Goal: Information Seeking & Learning: Learn about a topic

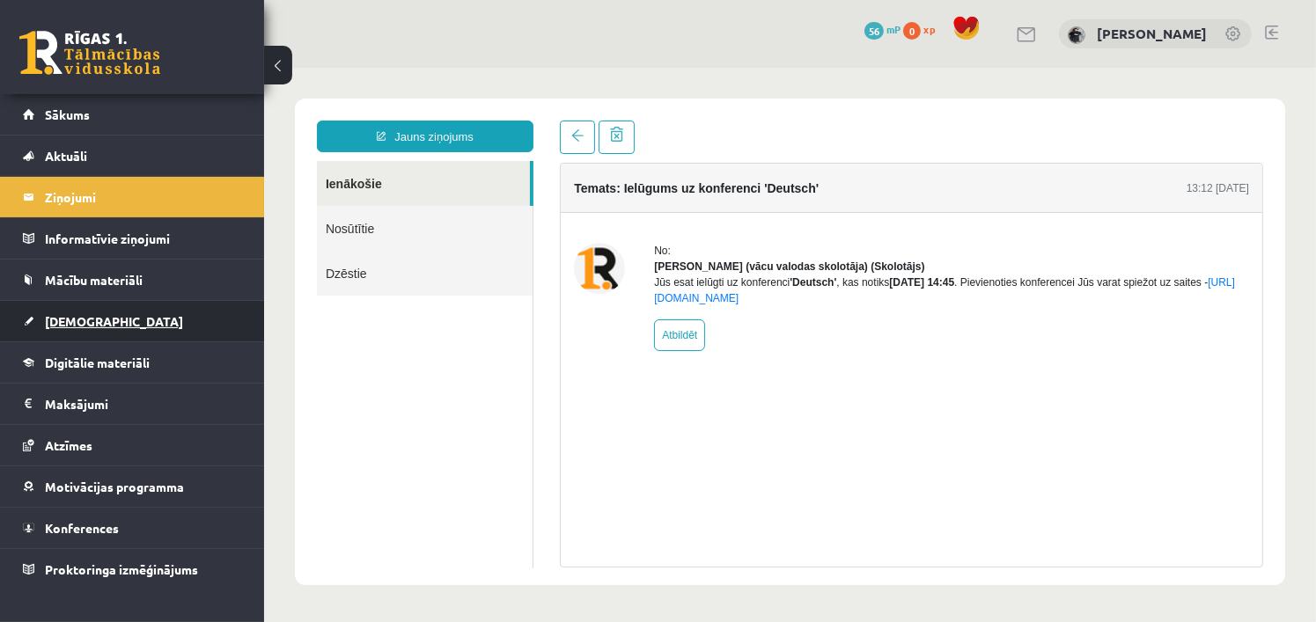
click at [91, 320] on span "[DEMOGRAPHIC_DATA]" at bounding box center [114, 321] width 138 height 16
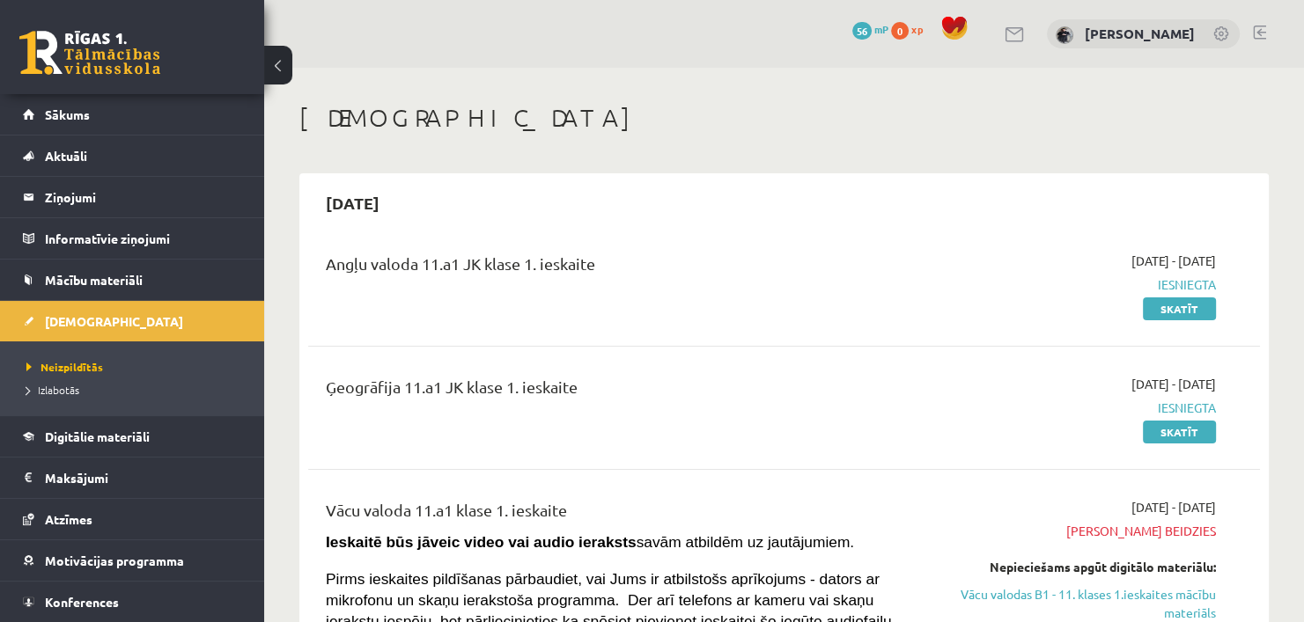
click at [117, 277] on span "Mācību materiāli" at bounding box center [94, 280] width 98 height 16
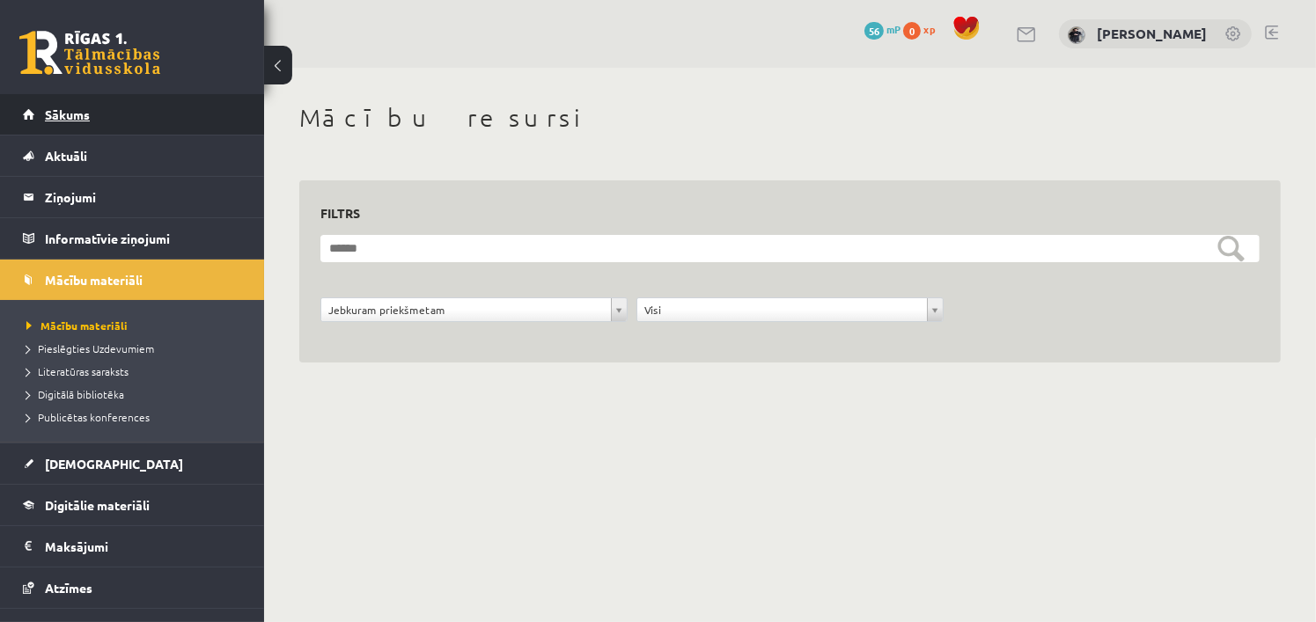
click at [79, 112] on span "Sākums" at bounding box center [67, 115] width 45 height 16
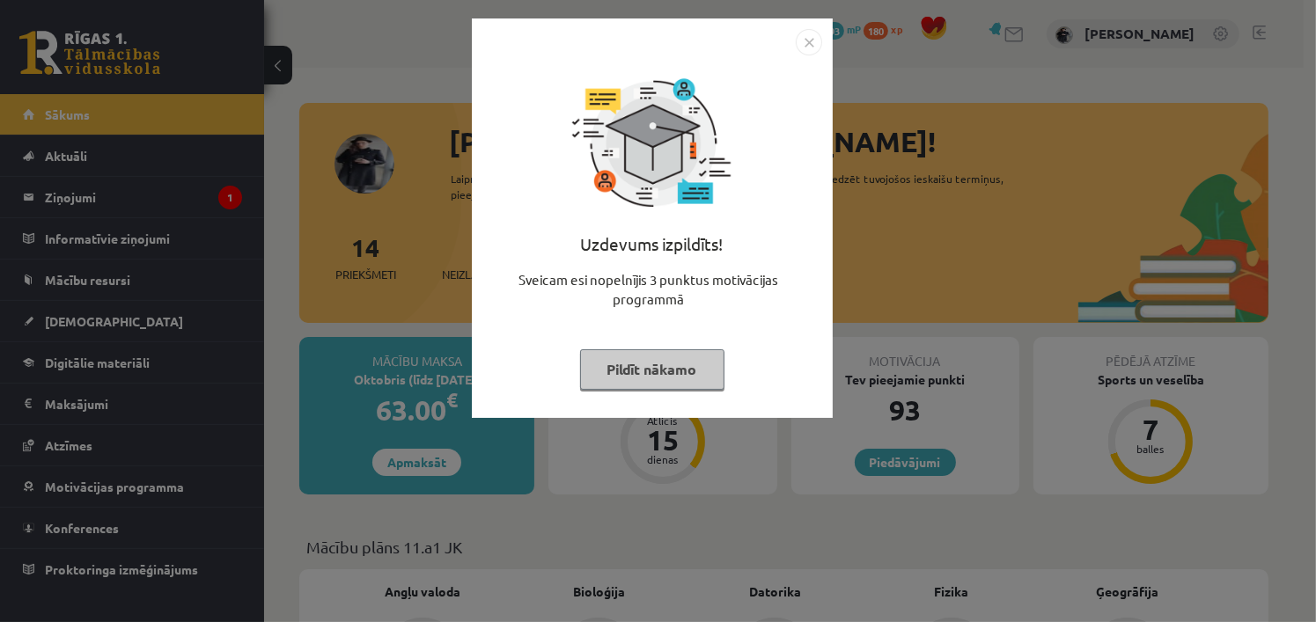
click at [806, 39] on img "Close" at bounding box center [809, 42] width 26 height 26
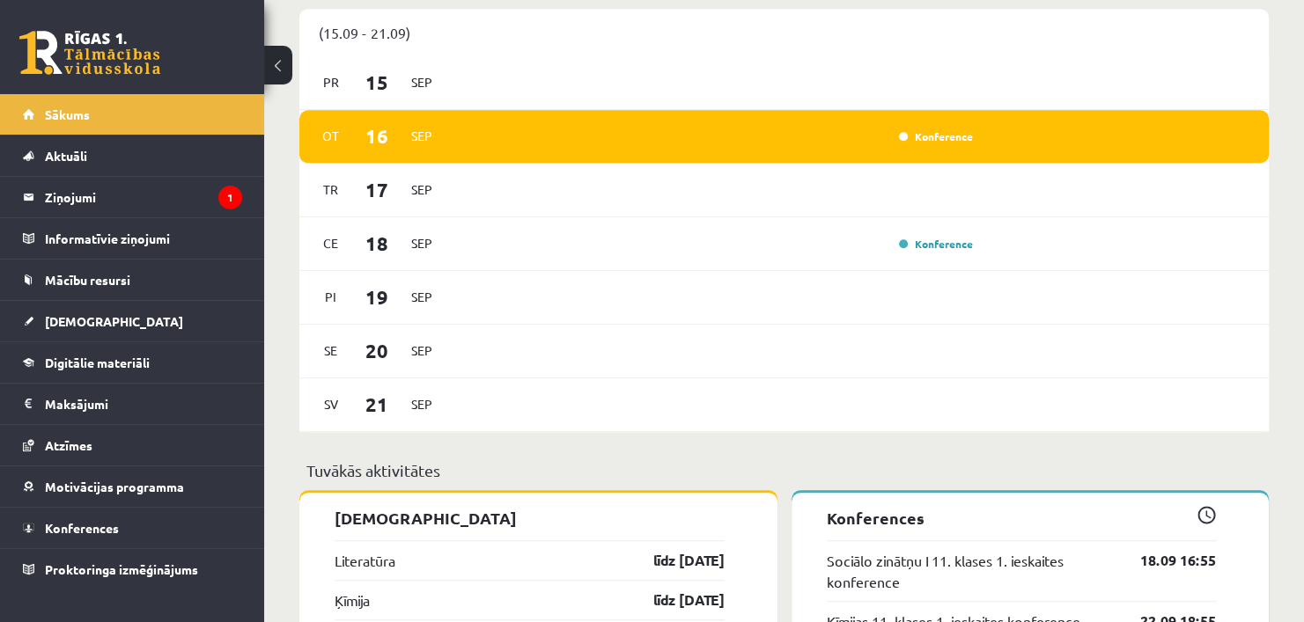
scroll to position [1125, 0]
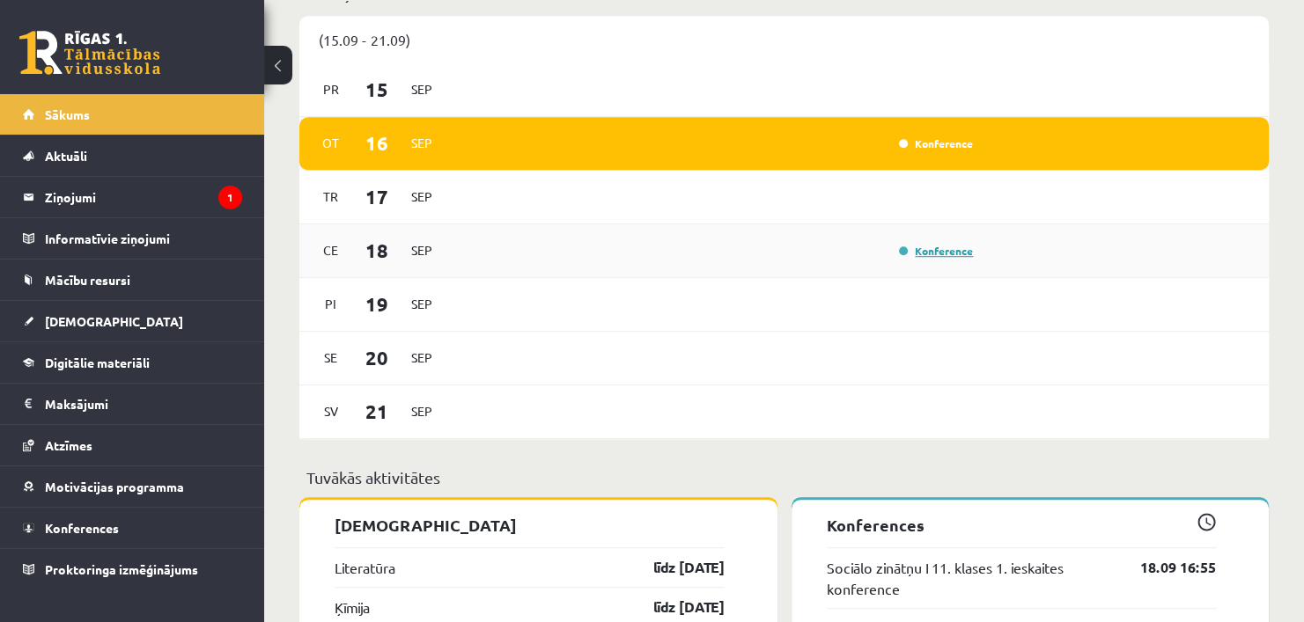
click at [919, 255] on link "Konference" at bounding box center [936, 251] width 74 height 14
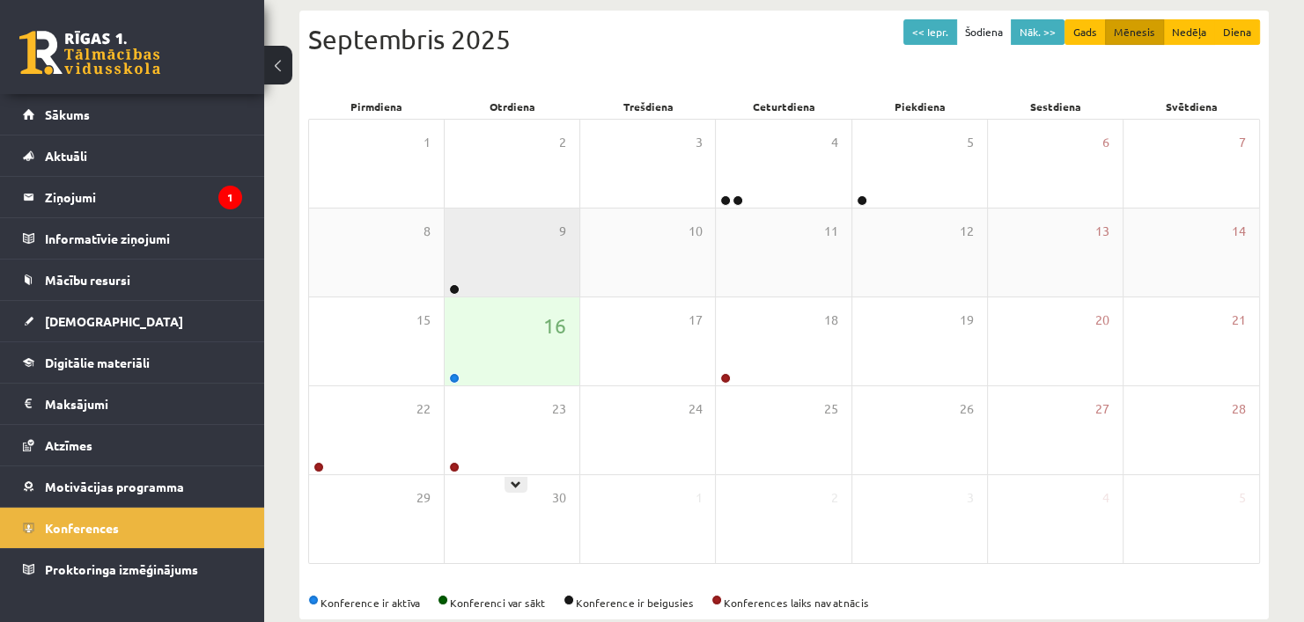
scroll to position [187, 0]
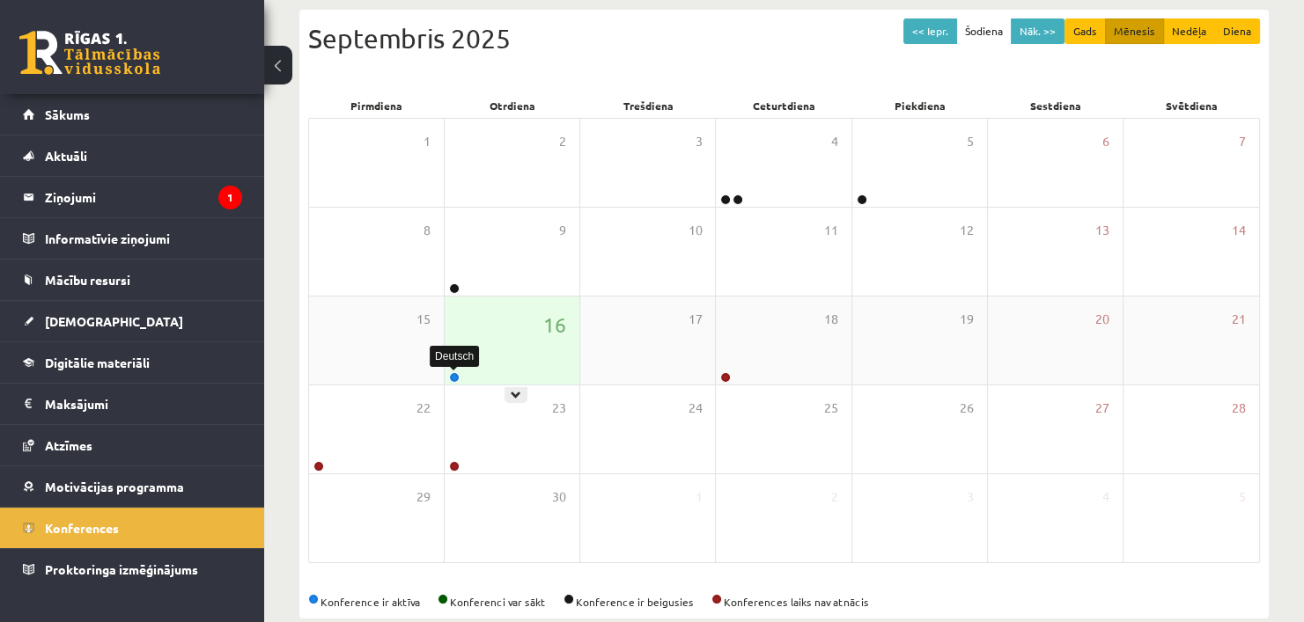
click at [451, 376] on link at bounding box center [454, 377] width 11 height 11
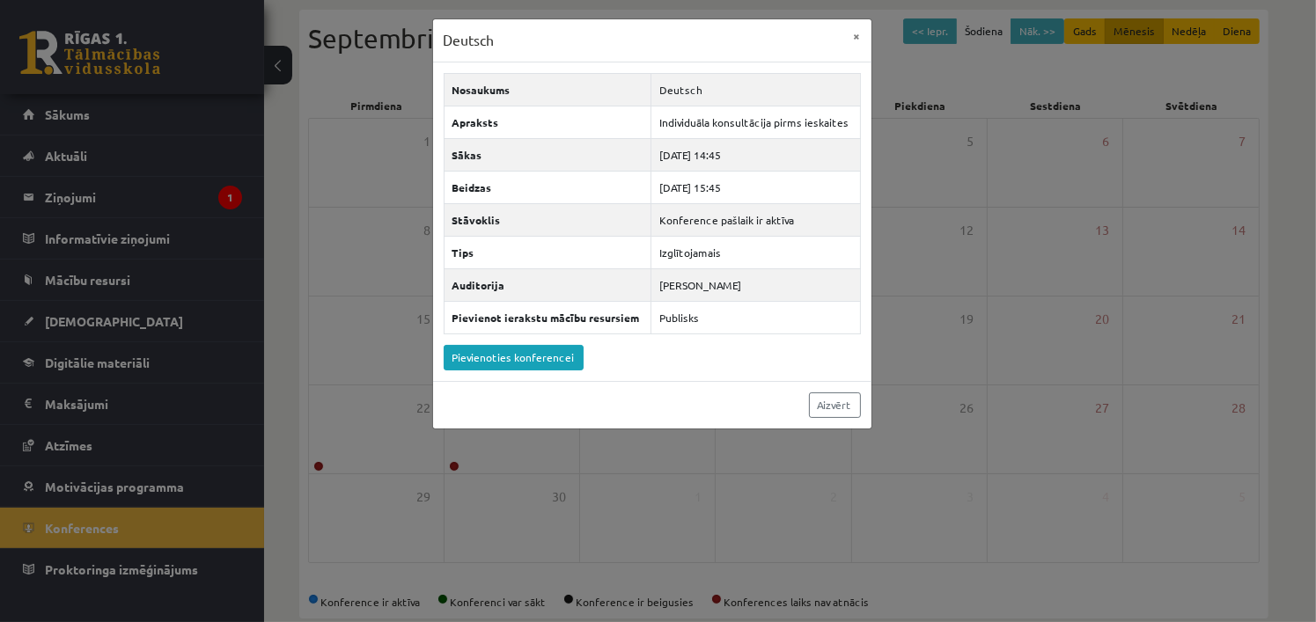
click at [350, 353] on div "Deutsch × Nosaukums Deutsch Apraksts Individuāla konsultācija pirms ieskaites S…" at bounding box center [658, 311] width 1316 height 622
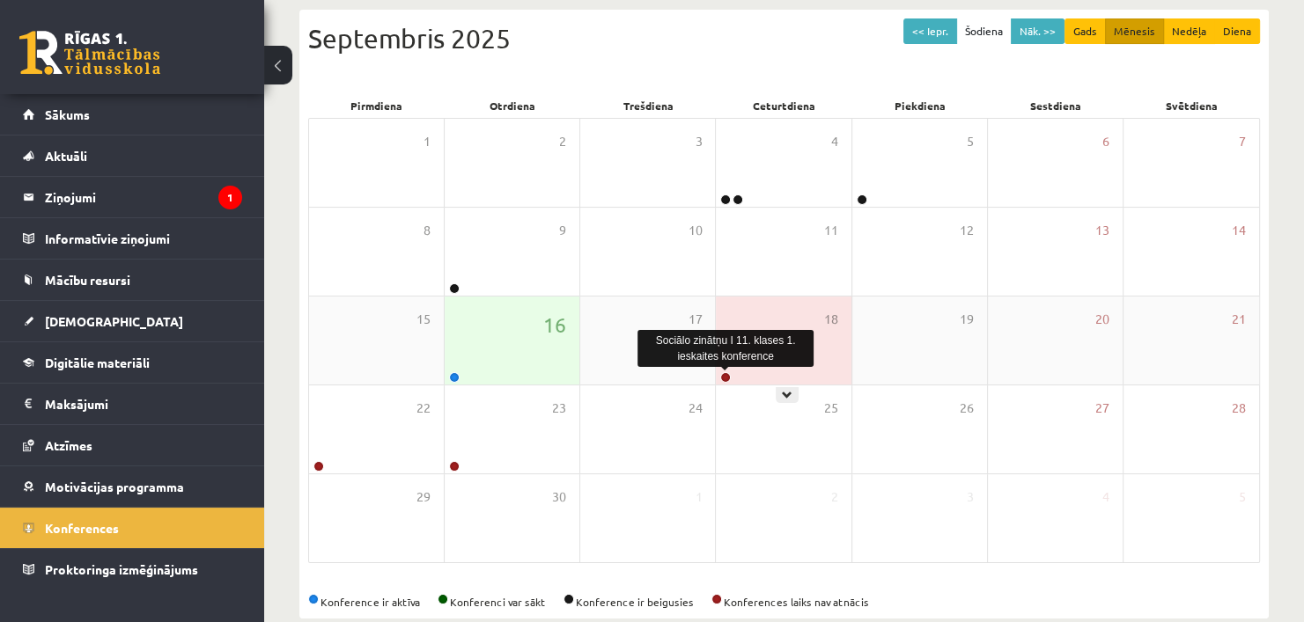
click at [728, 376] on link at bounding box center [725, 377] width 11 height 11
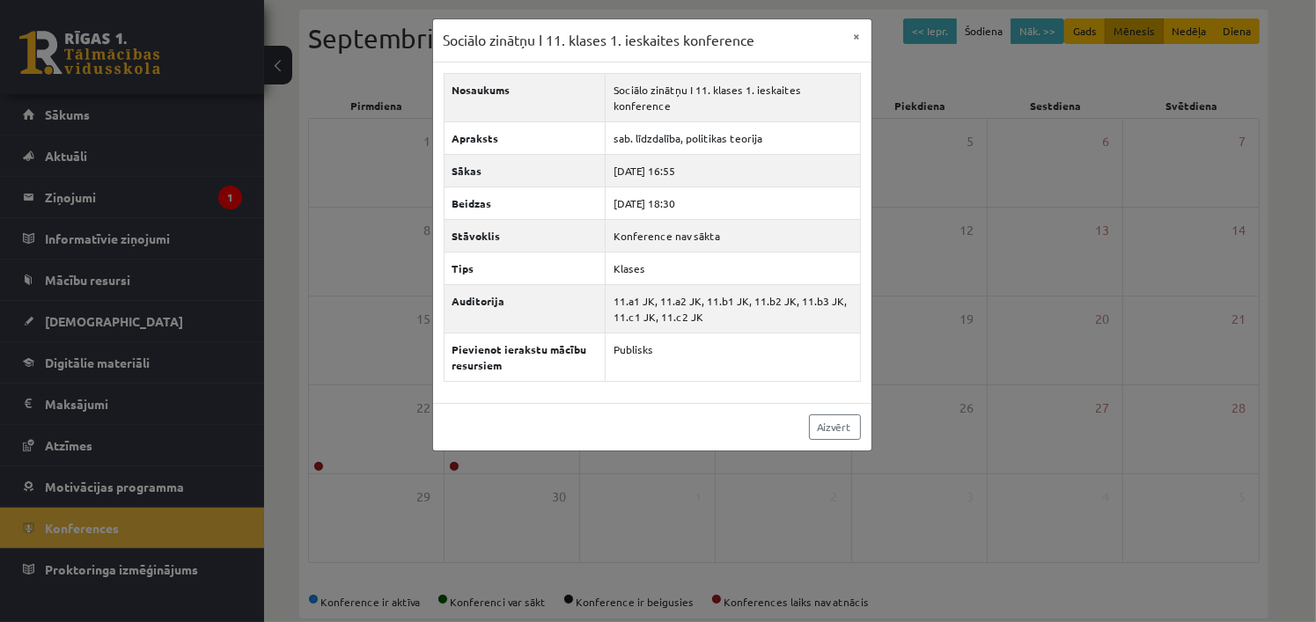
click at [650, 409] on div "Aizvērt" at bounding box center [652, 427] width 438 height 48
click at [841, 422] on link "Aizvērt" at bounding box center [835, 428] width 52 height 26
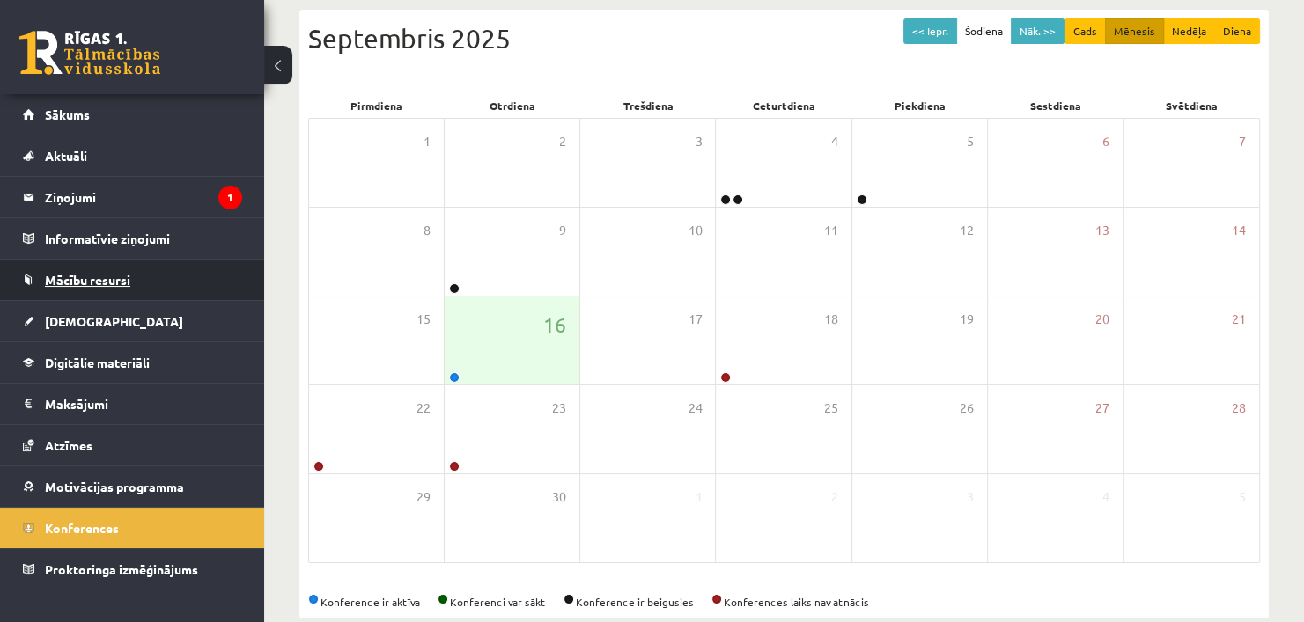
click at [69, 288] on link "Mācību resursi" at bounding box center [132, 280] width 219 height 40
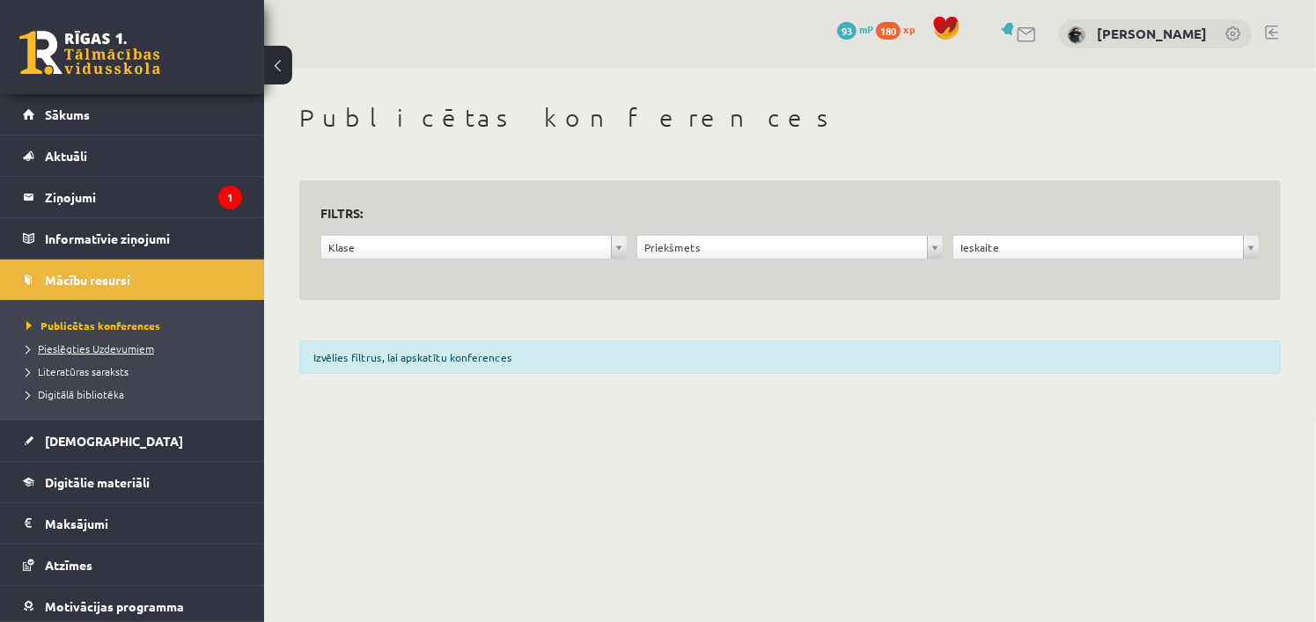
click at [127, 353] on span "Pieslēgties Uzdevumiem" at bounding box center [90, 349] width 128 height 14
click at [84, 369] on span "Literatūras saraksts" at bounding box center [77, 371] width 102 height 14
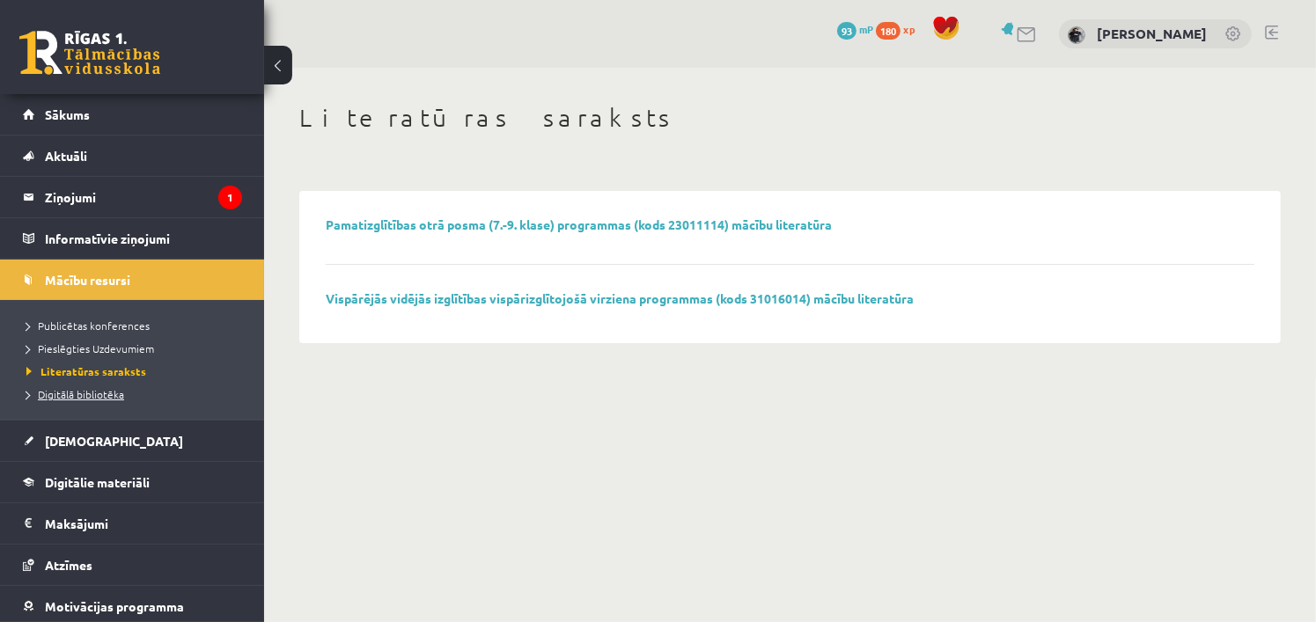
click at [114, 394] on span "Digitālā bibliotēka" at bounding box center [75, 394] width 98 height 14
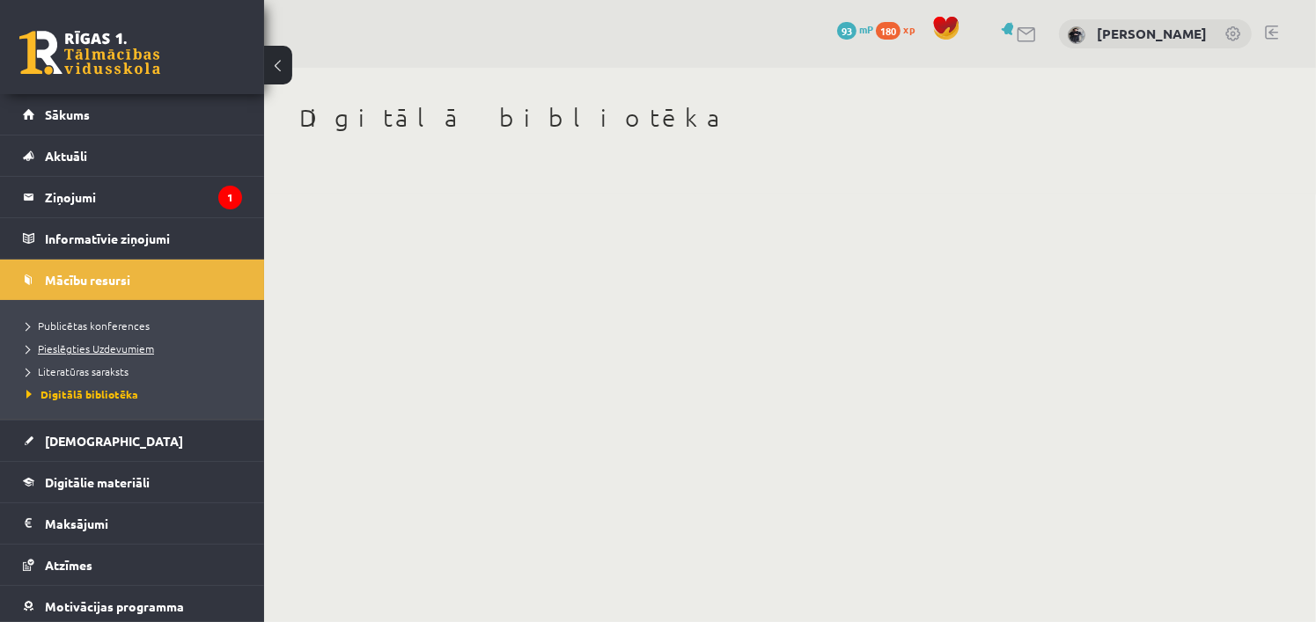
click at [94, 341] on link "Pieslēgties Uzdevumiem" at bounding box center [136, 349] width 220 height 16
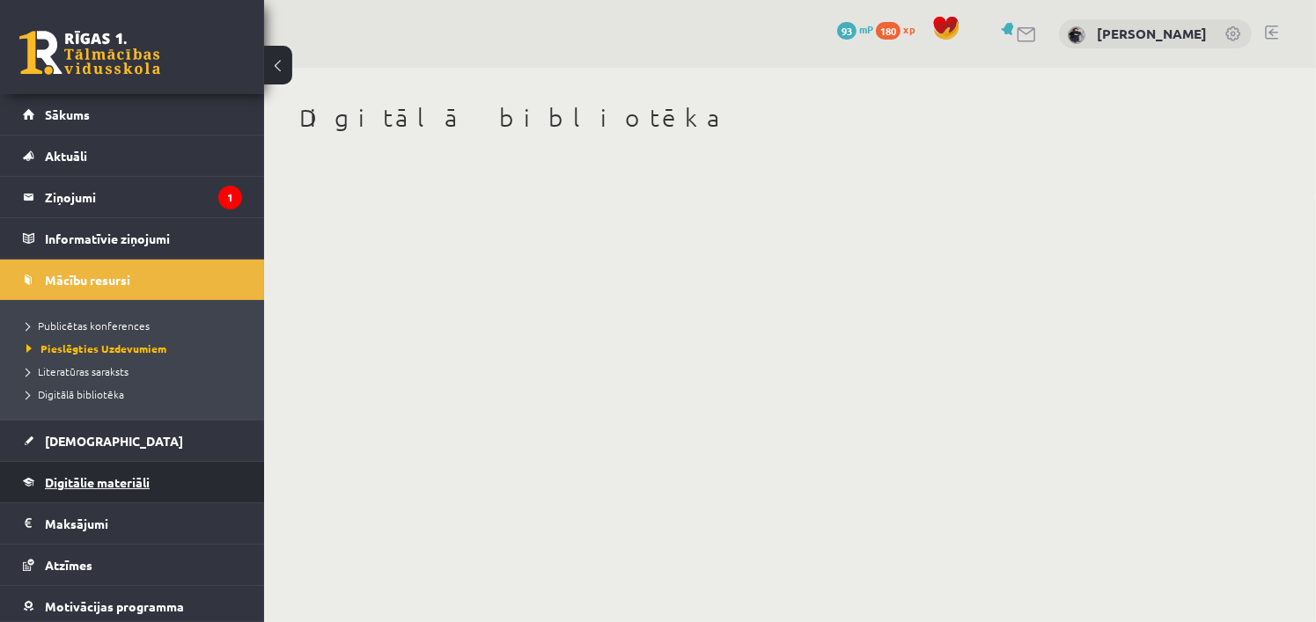
click at [96, 485] on span "Digitālie materiāli" at bounding box center [97, 483] width 105 height 16
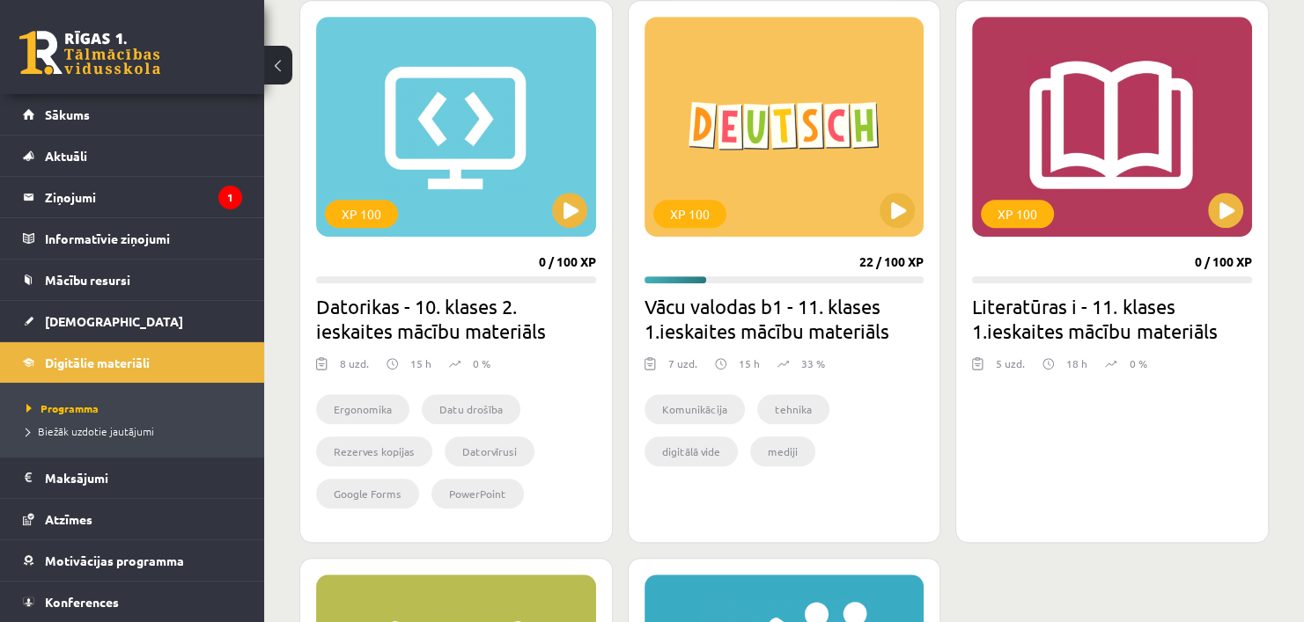
scroll to position [1052, 0]
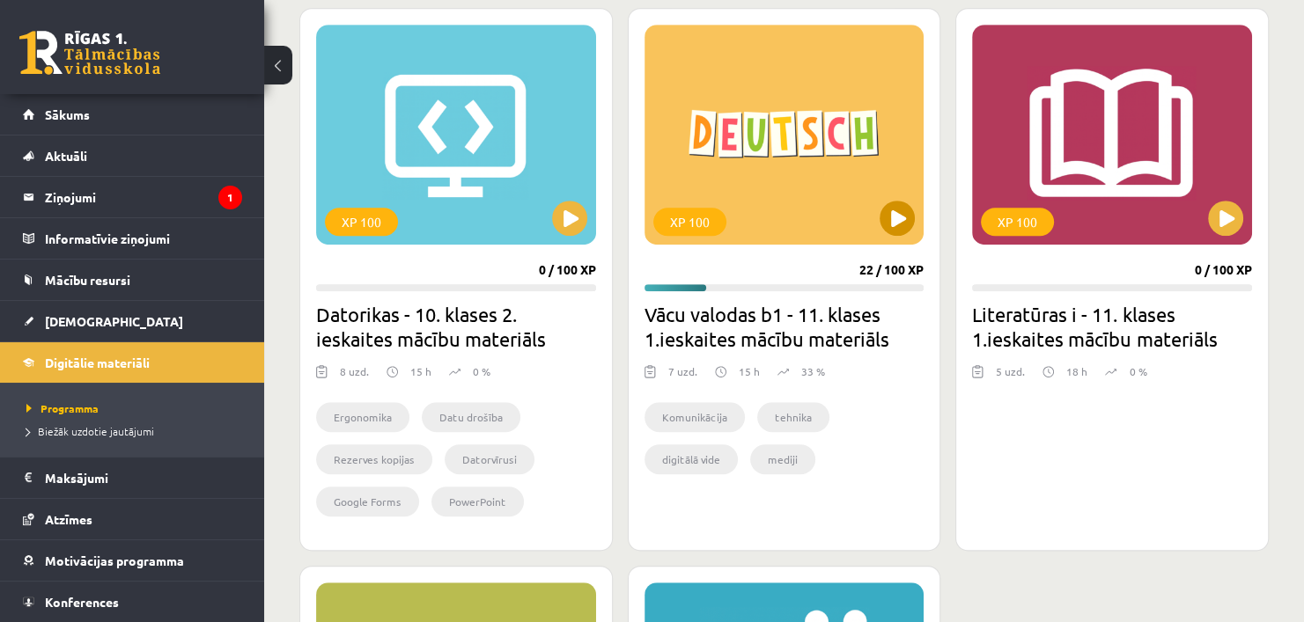
click at [762, 149] on div "XP 100" at bounding box center [784, 135] width 280 height 220
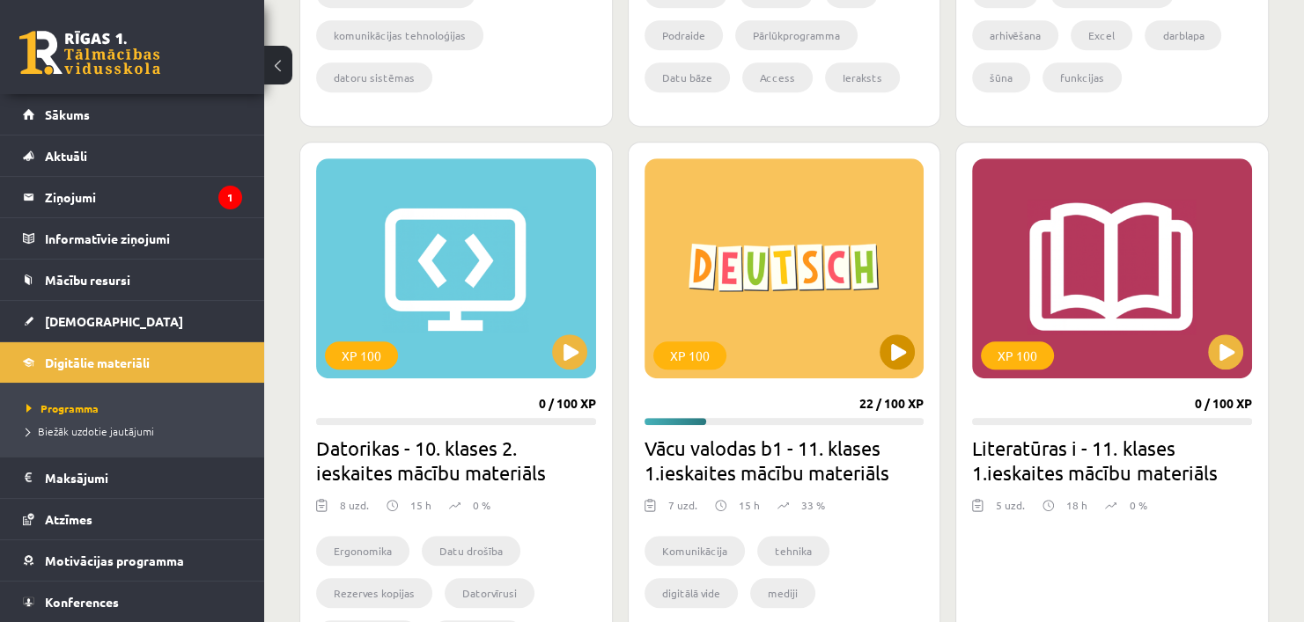
click at [738, 166] on div "XP 100" at bounding box center [784, 268] width 280 height 220
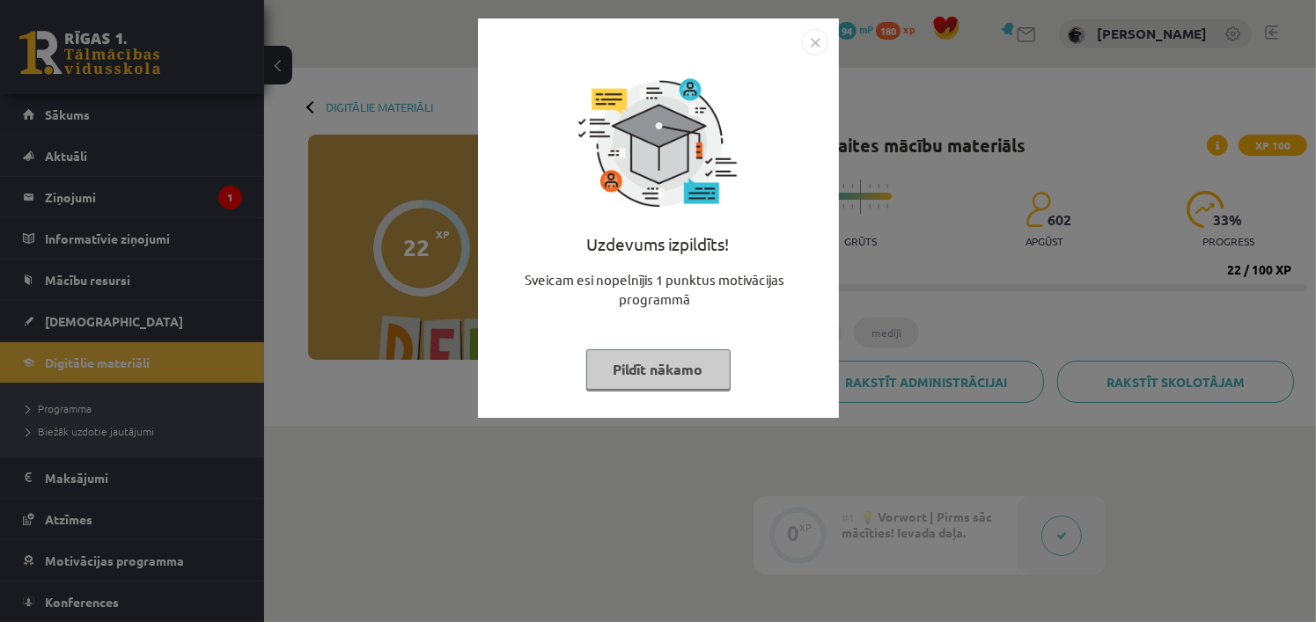
click at [820, 42] on img "Close" at bounding box center [815, 42] width 26 height 26
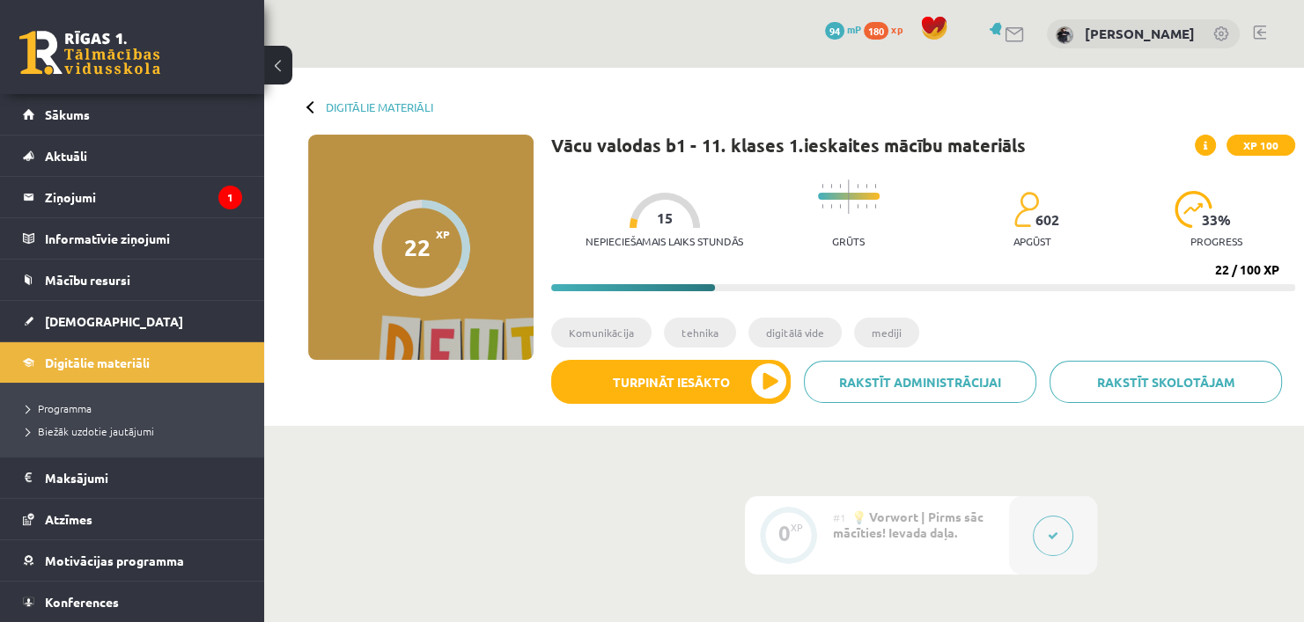
click at [482, 366] on div "22 XP XP 100 22 / 100 XP Vācu valodas b1 - 11. klases 1.ieskaites mācību materi…" at bounding box center [784, 276] width 1022 height 283
click at [534, 379] on div "22 XP XP 100 22 / 100 XP Vācu valodas b1 - 11. klases 1.ieskaites mācību materi…" at bounding box center [784, 276] width 1022 height 283
click at [521, 399] on div "22 XP XP 100 22 / 100 XP Vācu valodas b1 - 11. klases 1.ieskaites mācību materi…" at bounding box center [784, 276] width 1022 height 283
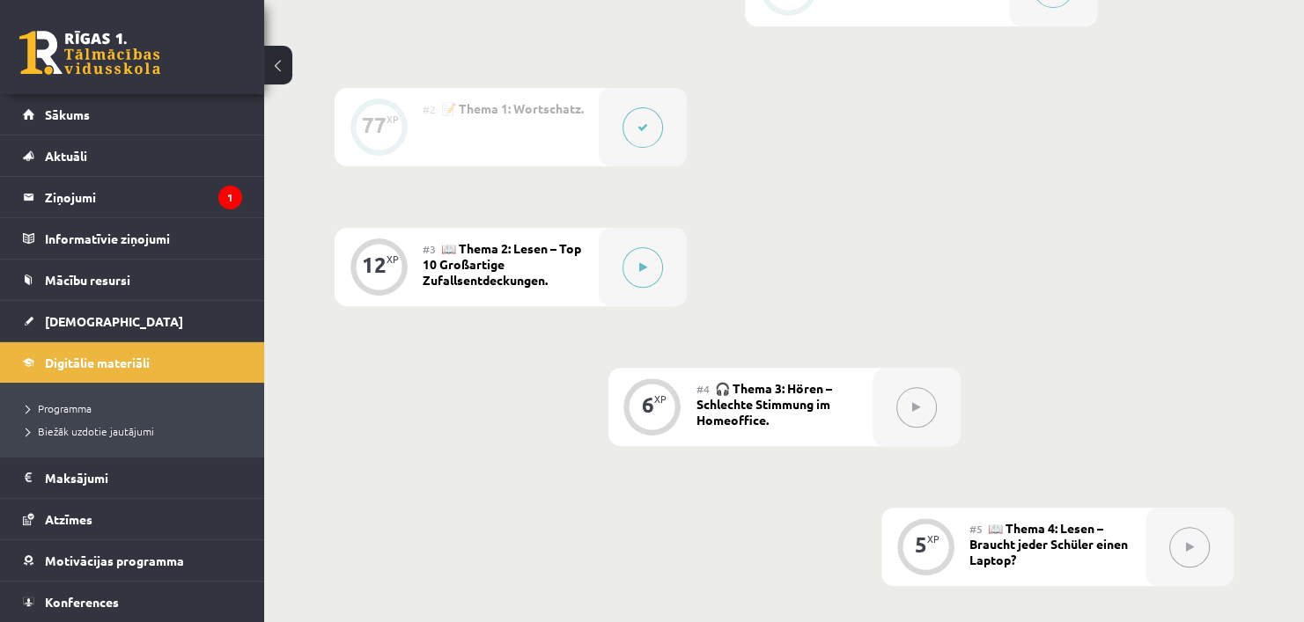
scroll to position [549, 0]
click at [87, 193] on legend "Ziņojumi 1" at bounding box center [143, 197] width 197 height 40
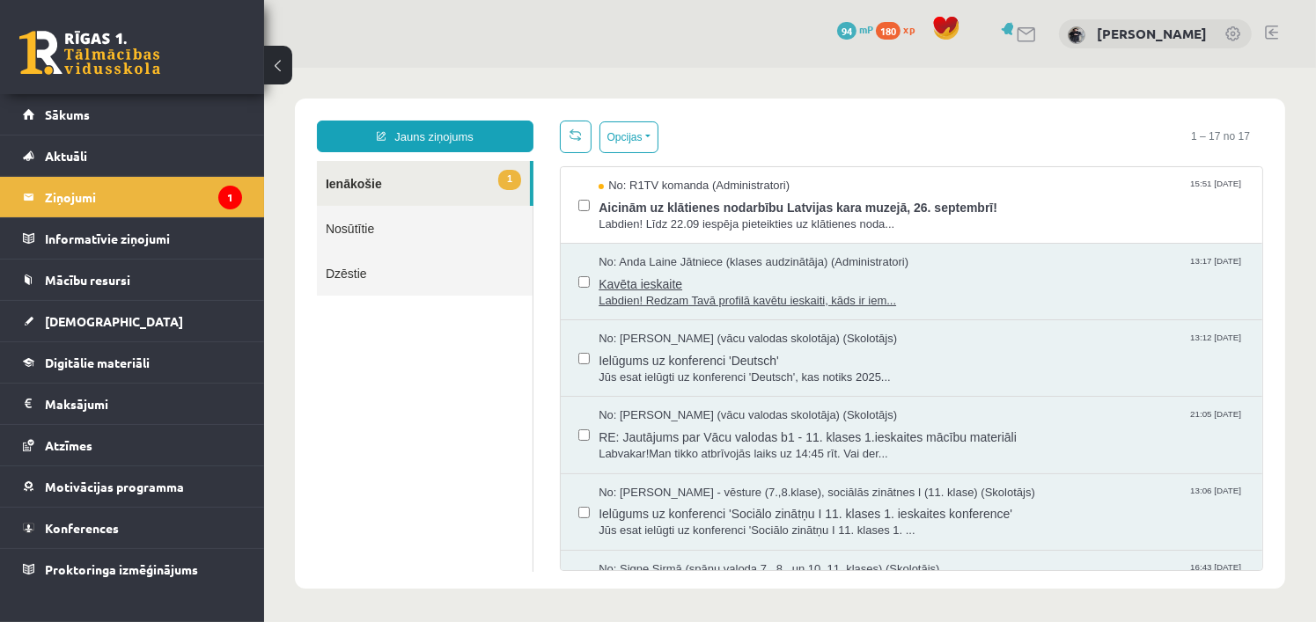
click at [961, 280] on span "Kavēta ieskaite" at bounding box center [921, 281] width 646 height 22
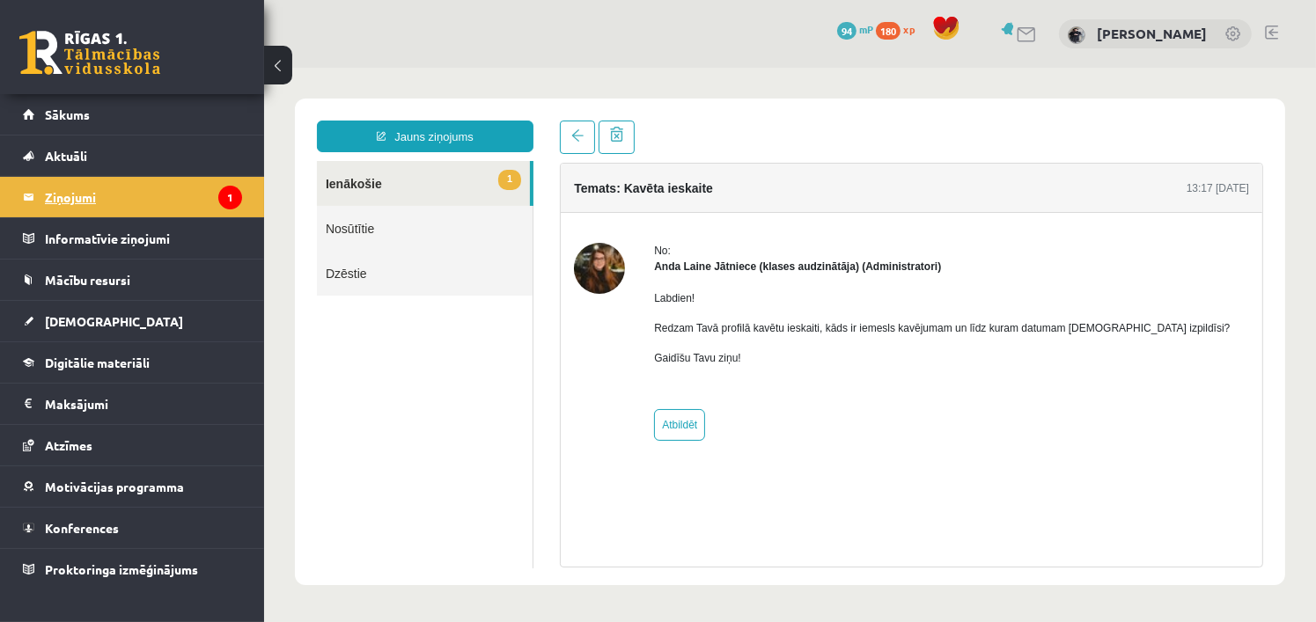
click at [67, 201] on legend "Ziņojumi 1" at bounding box center [143, 197] width 197 height 40
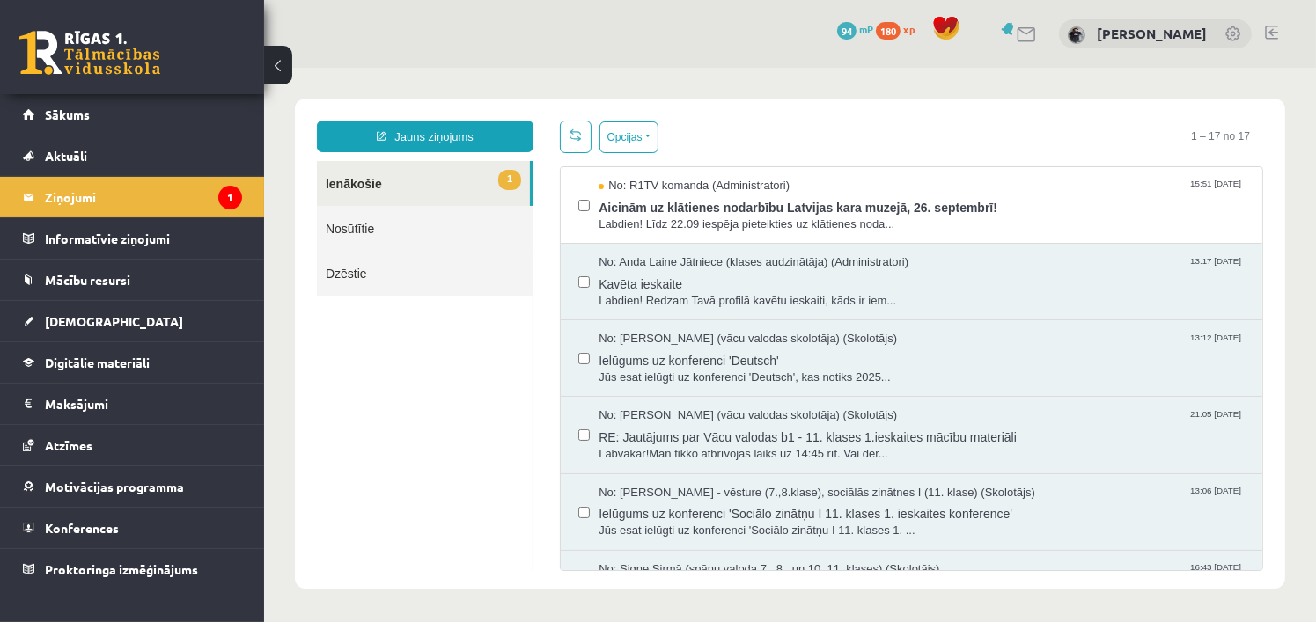
click at [773, 121] on div "Opcijas Atzīmēt visus ziņojumus Atcelt izvēlētos Atzīmēt visus kā lasītus Atzīm…" at bounding box center [910, 136] width 703 height 33
click at [849, 125] on div "Opcijas Atzīmēt visus ziņojumus Atcelt izvēlētos Atzīmēt visus kā lasītus Atzīm…" at bounding box center [910, 136] width 703 height 33
click at [903, 605] on body "Jauns ziņojums 1 Ienākošie Nosūtītie Dzēstie * ********* ********* ******* Opci…" at bounding box center [789, 343] width 1052 height 552
drag, startPoint x: 687, startPoint y: 131, endPoint x: 703, endPoint y: 72, distance: 61.1
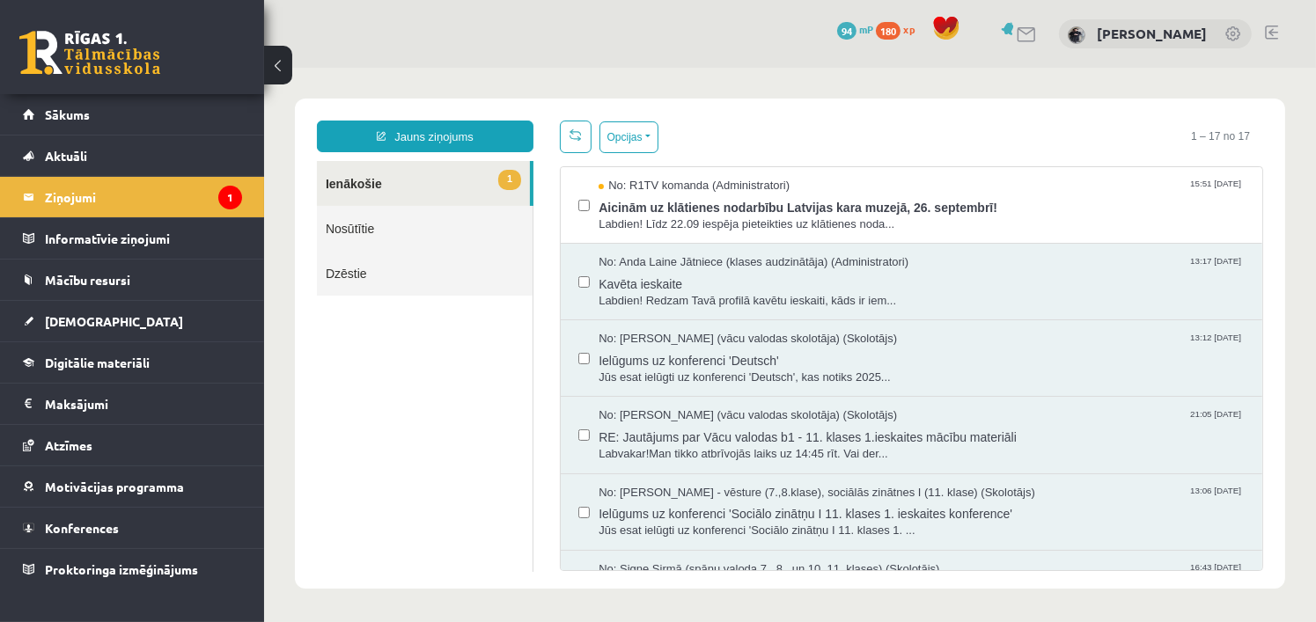
click at [687, 131] on div "Opcijas Atzīmēt visus ziņojumus Atcelt izvēlētos Atzīmēt visus kā lasītus Atzīm…" at bounding box center [910, 136] width 703 height 33
